Goal: Transaction & Acquisition: Obtain resource

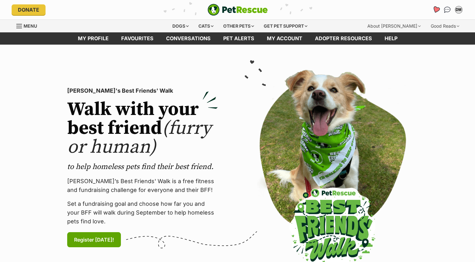
drag, startPoint x: 0, startPoint y: 0, endPoint x: 437, endPoint y: 10, distance: 437.5
click at [437, 10] on icon "Favourites" at bounding box center [436, 9] width 8 height 7
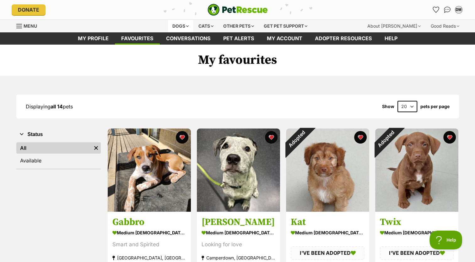
click at [178, 24] on div "Dogs" at bounding box center [180, 26] width 25 height 13
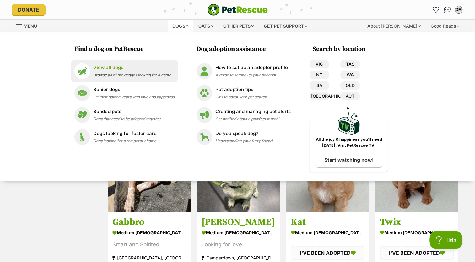
click at [114, 63] on link "View all dogs Browse all of the doggos looking for a home" at bounding box center [124, 71] width 100 height 16
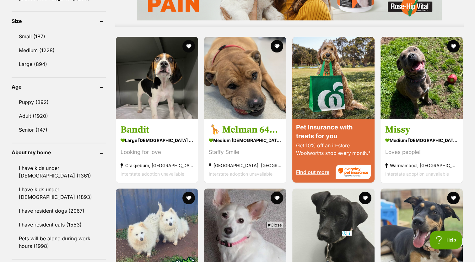
scroll to position [558, 0]
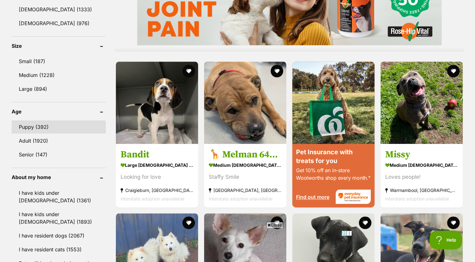
click at [50, 123] on link "Puppy (392)" at bounding box center [59, 126] width 94 height 13
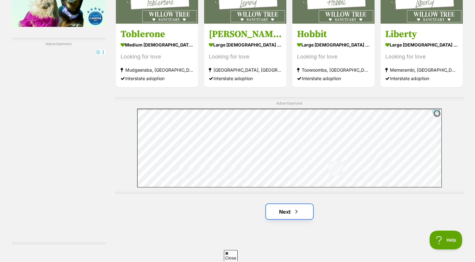
click at [286, 209] on link "Next" at bounding box center [289, 211] width 47 height 15
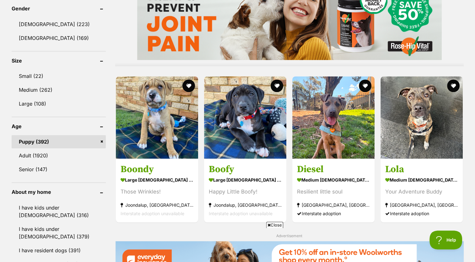
scroll to position [551, 0]
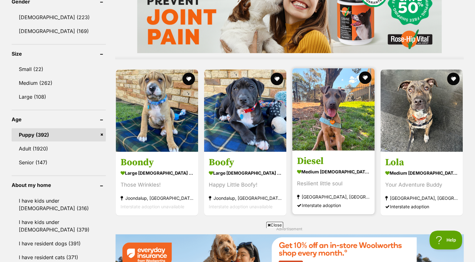
click at [343, 132] on img at bounding box center [334, 109] width 82 height 82
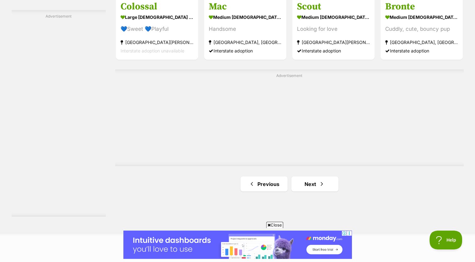
scroll to position [1081, 0]
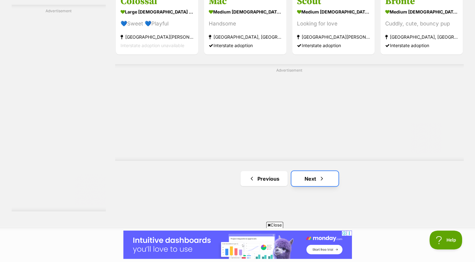
click at [311, 177] on link "Next" at bounding box center [315, 178] width 47 height 15
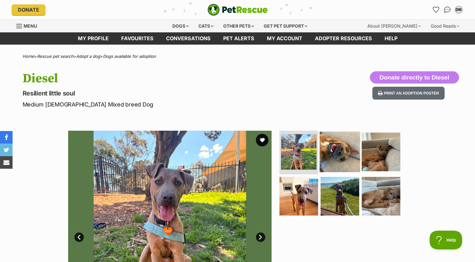
click at [338, 157] on img at bounding box center [340, 151] width 41 height 41
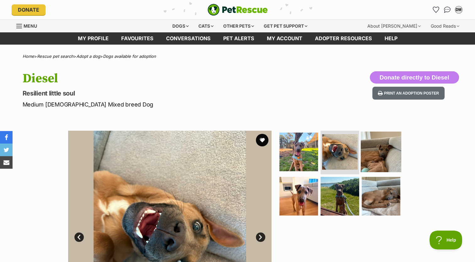
click at [381, 154] on img at bounding box center [381, 151] width 41 height 41
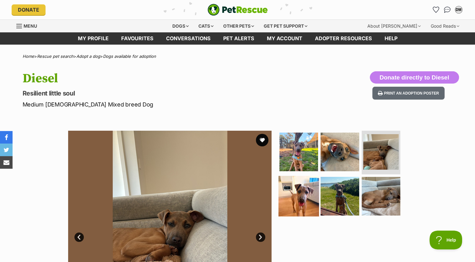
click at [305, 203] on img at bounding box center [299, 196] width 41 height 41
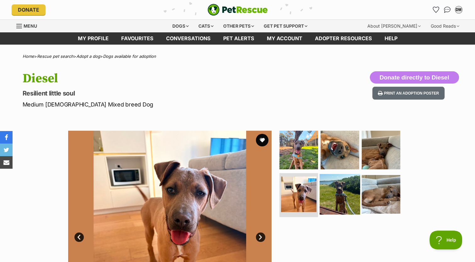
click at [337, 193] on img at bounding box center [340, 194] width 41 height 41
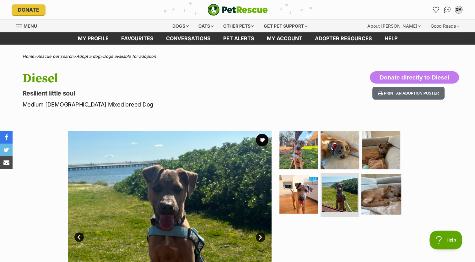
click at [376, 193] on img at bounding box center [381, 194] width 41 height 41
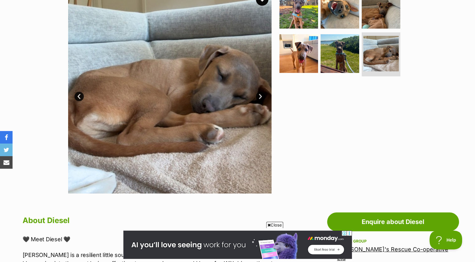
scroll to position [168, 0]
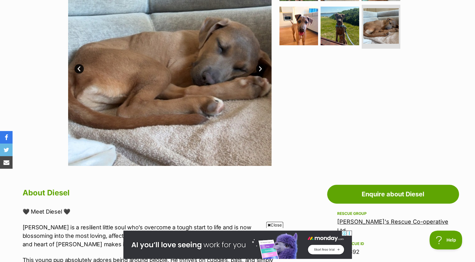
drag, startPoint x: 469, startPoint y: 70, endPoint x: 466, endPoint y: 81, distance: 12.0
click at [466, 81] on div "Available 6 of 6 images 6 of 6 images 6 of 6 images 6 of 6 images 6 of 6 images…" at bounding box center [237, 59] width 475 height 213
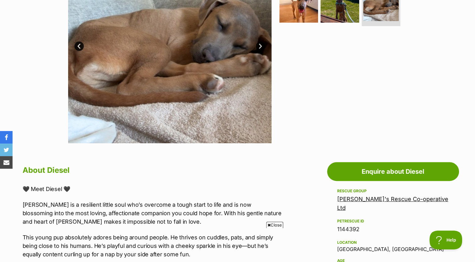
scroll to position [183, 0]
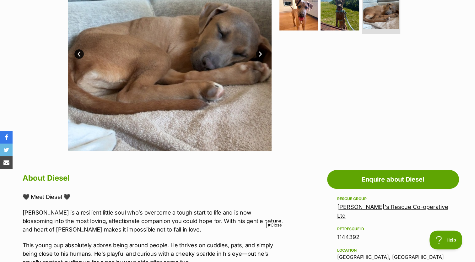
click at [212, 145] on img at bounding box center [170, 50] width 204 height 204
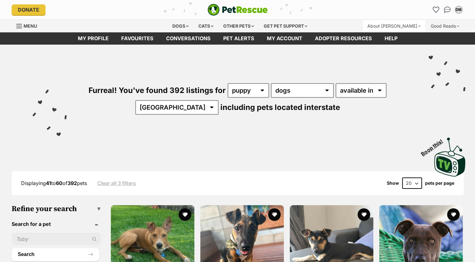
click at [393, 21] on div "About [PERSON_NAME]" at bounding box center [394, 26] width 62 height 13
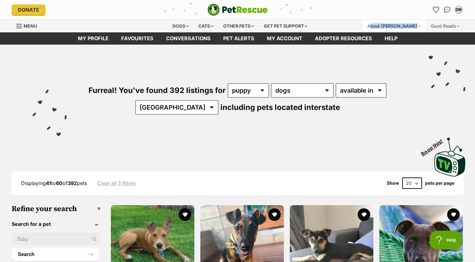
click at [393, 21] on div "About [PERSON_NAME]" at bounding box center [394, 26] width 62 height 13
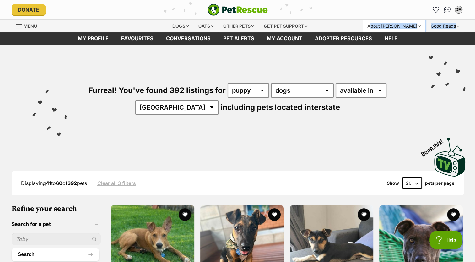
click at [393, 21] on div "About [PERSON_NAME]" at bounding box center [394, 26] width 62 height 13
drag, startPoint x: 393, startPoint y: 21, endPoint x: 383, endPoint y: 71, distance: 51.1
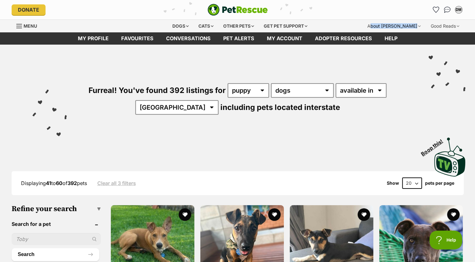
click at [393, 21] on div "About [PERSON_NAME]" at bounding box center [394, 26] width 62 height 13
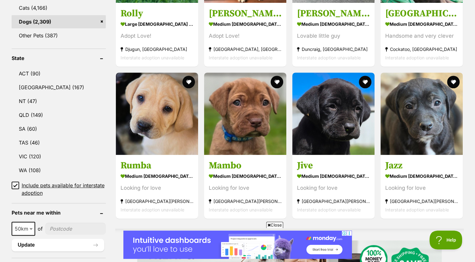
scroll to position [285, 0]
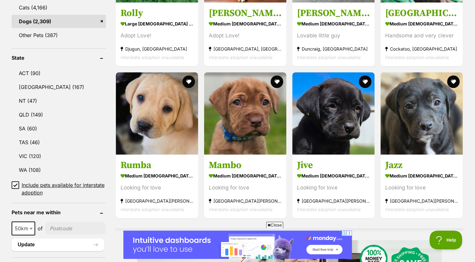
click at [383, 72] on article "Jazz medium female Dog Looking for love Altona Meadows, VIC Interstate adoption…" at bounding box center [422, 145] width 84 height 147
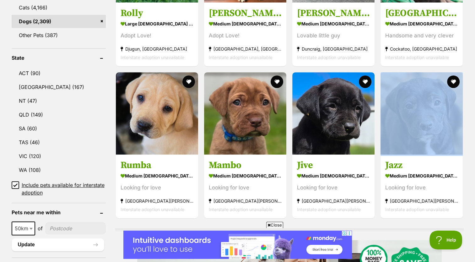
drag, startPoint x: 385, startPoint y: 156, endPoint x: 382, endPoint y: 71, distance: 84.9
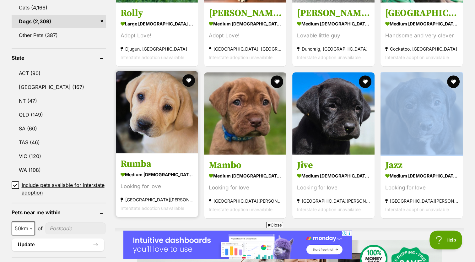
click at [187, 155] on div at bounding box center [157, 113] width 82 height 84
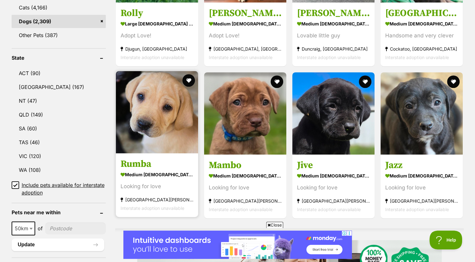
click at [153, 176] on strong "medium male Dog" at bounding box center [157, 174] width 73 height 9
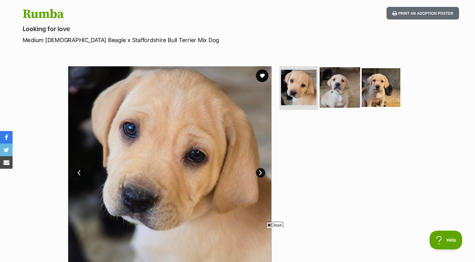
click at [346, 95] on img at bounding box center [340, 87] width 41 height 41
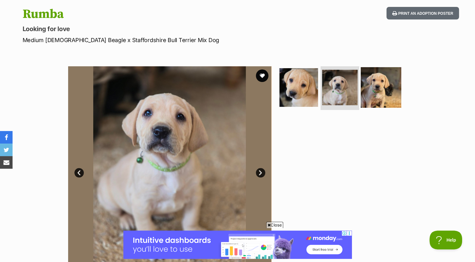
click at [386, 92] on img at bounding box center [381, 87] width 41 height 41
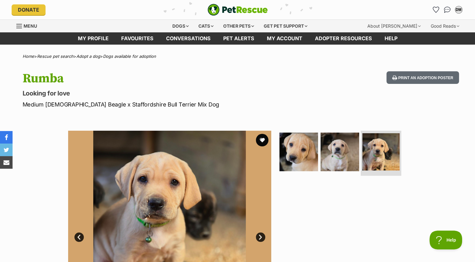
click at [376, 73] on div "Rumba Looking for love Medium Male Beagle x Staffordshire Bull Terrier Mix Dog …" at bounding box center [238, 89] width 462 height 37
click at [262, 74] on h1 "Rumba" at bounding box center [156, 78] width 266 height 14
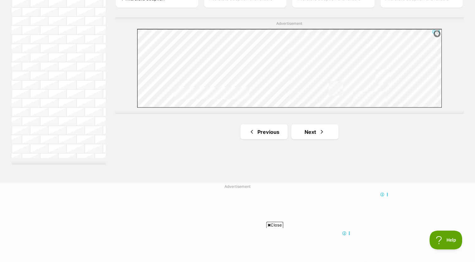
scroll to position [1128, 0]
click at [316, 133] on link "Next" at bounding box center [315, 131] width 47 height 15
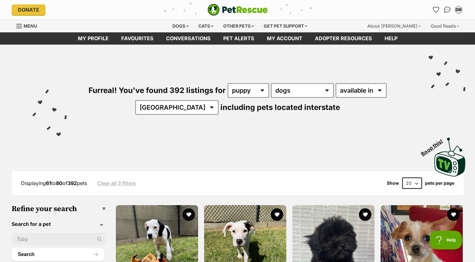
click at [78, 240] on input "text" at bounding box center [59, 239] width 94 height 12
type input "[PERSON_NAME]"
click at [12, 50] on div "Furreal! You've found 392 listings for any age puppy adult senior any type of p…" at bounding box center [237, 88] width 457 height 87
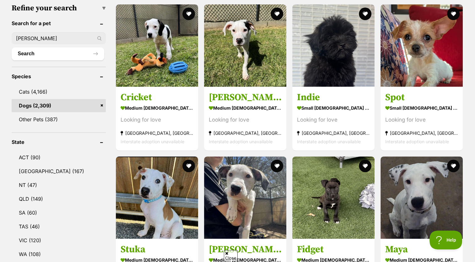
scroll to position [201, 0]
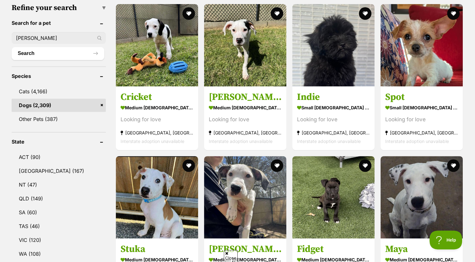
click at [12, 50] on button "Search" at bounding box center [58, 53] width 93 height 13
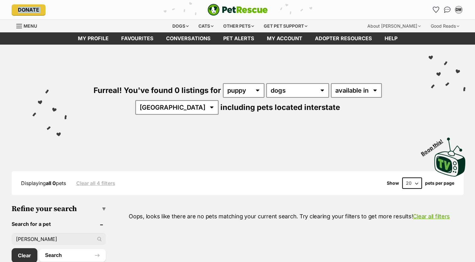
drag, startPoint x: 0, startPoint y: 0, endPoint x: 24, endPoint y: 16, distance: 28.6
click at [24, 16] on div "Donate PetRescue home DM My account [PERSON_NAME] Edit profile Log out Pet aler…" at bounding box center [238, 9] width 452 height 19
click at [24, 16] on div "Donate PetRescue home DM My account DM Deb Mohr Edit profile Log out Pet alerts…" at bounding box center [238, 9] width 452 height 19
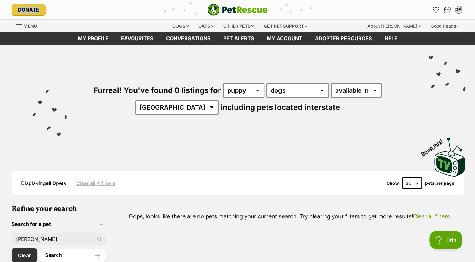
click at [24, 16] on div "Donate PetRescue home DM My account DM Deb Mohr Edit profile Log out Pet alerts…" at bounding box center [238, 9] width 452 height 19
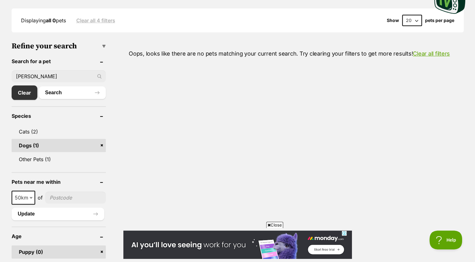
scroll to position [170, 0]
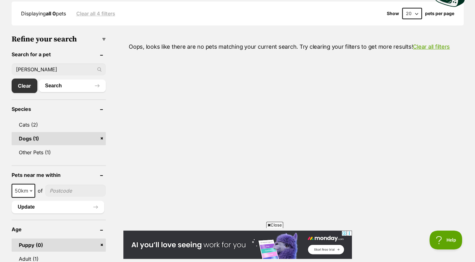
click at [24, 16] on div "Displaying all 0 pets Clear all 4 filters Show 20 40 60 pets per page" at bounding box center [238, 13] width 452 height 11
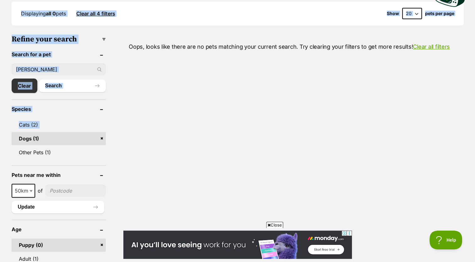
drag, startPoint x: 24, startPoint y: 16, endPoint x: 53, endPoint y: 137, distance: 125.1
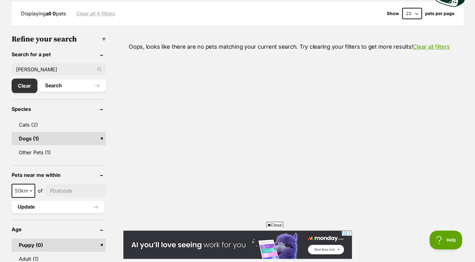
click at [69, 67] on input "eddie" at bounding box center [59, 69] width 94 height 12
type input "[PERSON_NAME]"
click at [39, 79] on button "Search" at bounding box center [72, 85] width 67 height 13
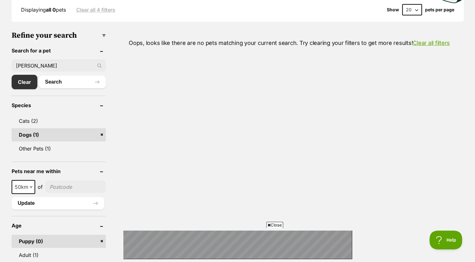
scroll to position [172, 0]
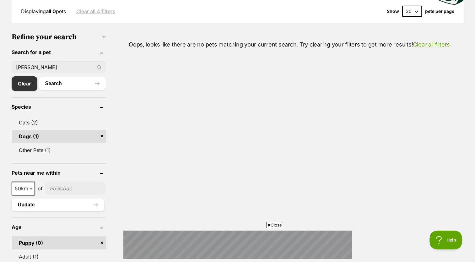
click at [54, 64] on input "[PERSON_NAME]" at bounding box center [59, 67] width 94 height 12
drag, startPoint x: 58, startPoint y: 65, endPoint x: 1, endPoint y: 63, distance: 56.6
type input "Harlen"
click at [39, 77] on button "Search" at bounding box center [72, 83] width 67 height 13
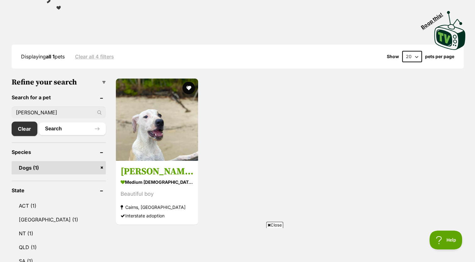
scroll to position [132, 0]
